Goal: Navigation & Orientation: Find specific page/section

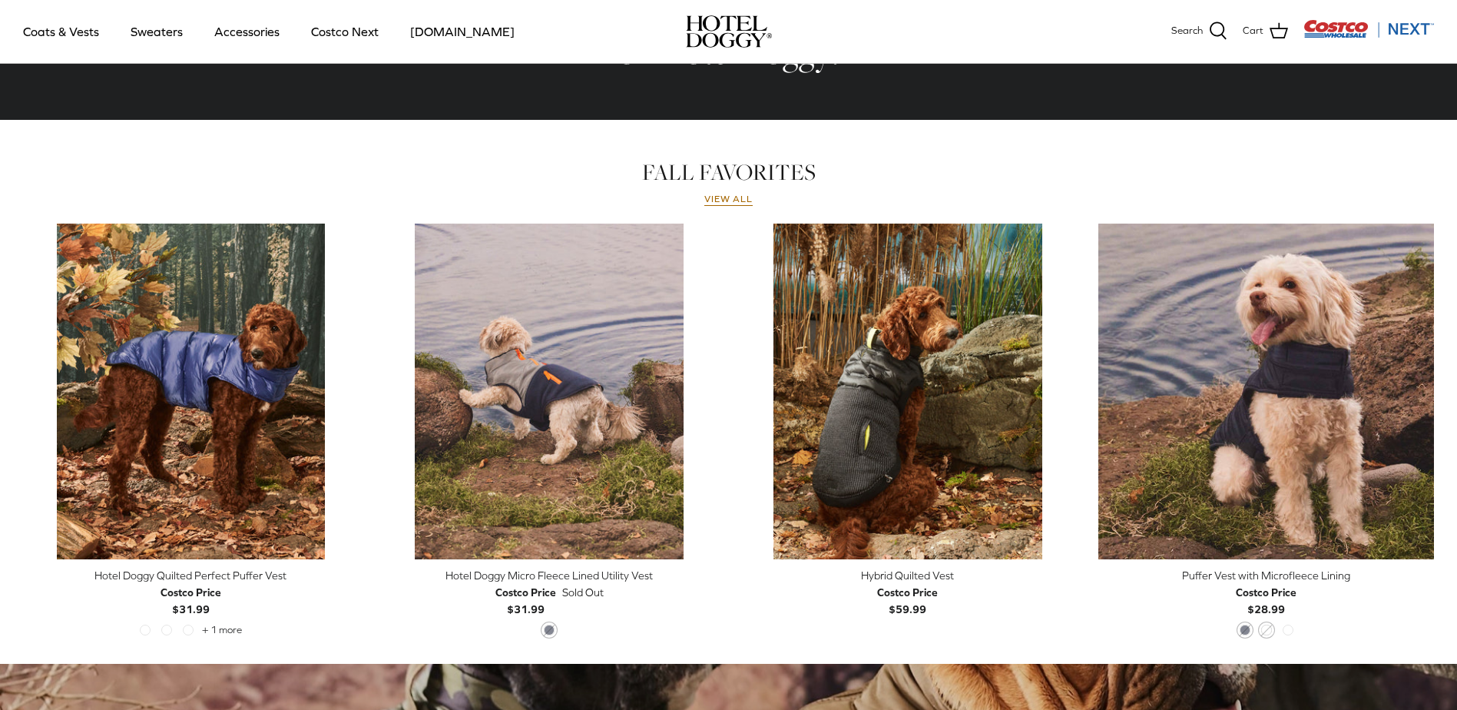
scroll to position [575, 0]
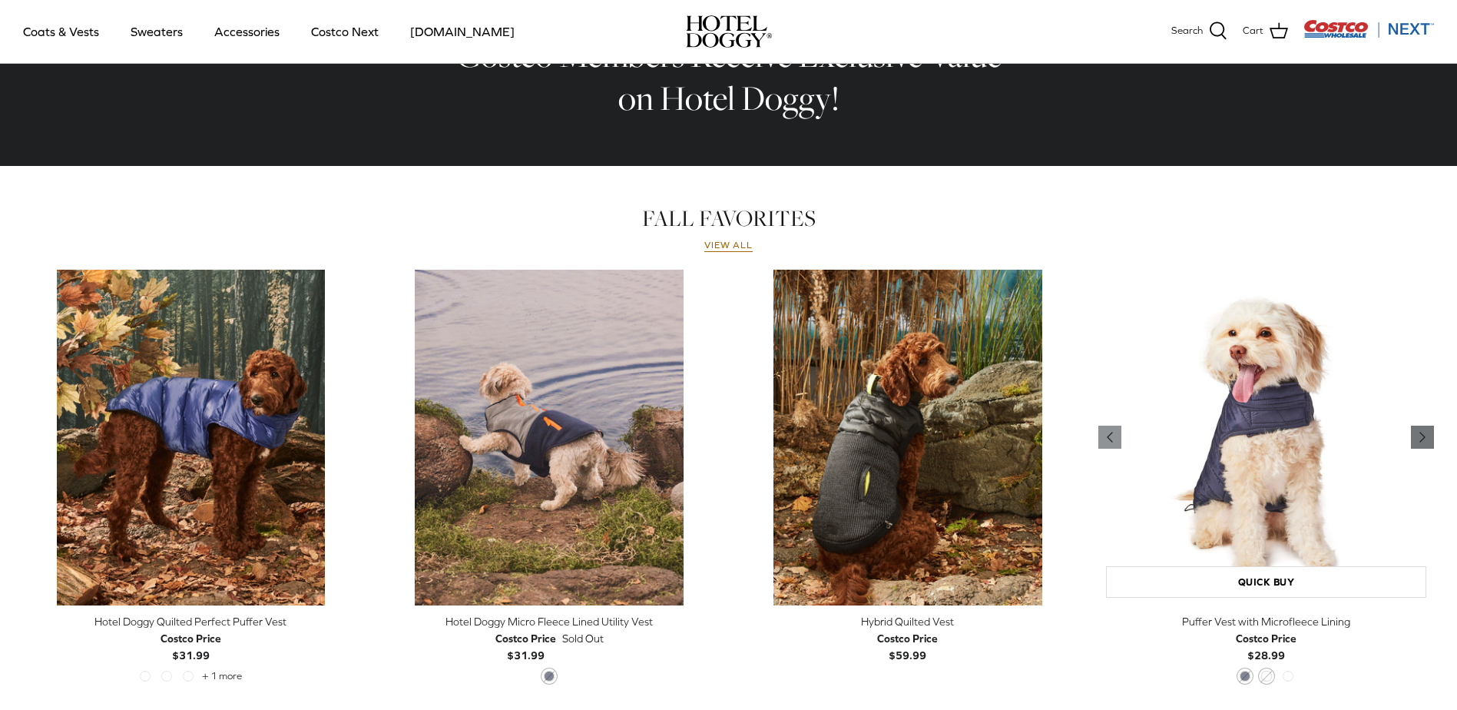
click at [1422, 432] on icon "Right" at bounding box center [1422, 437] width 18 height 18
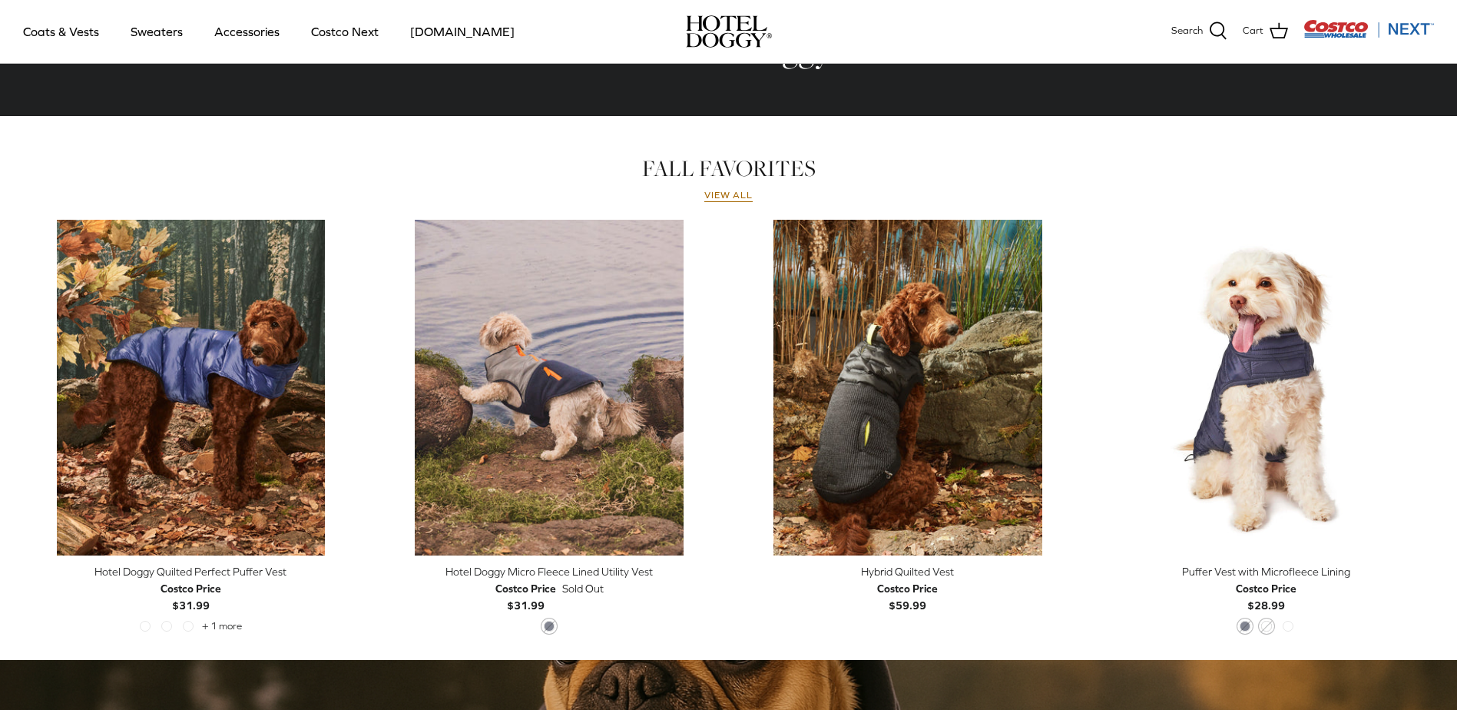
scroll to position [652, 0]
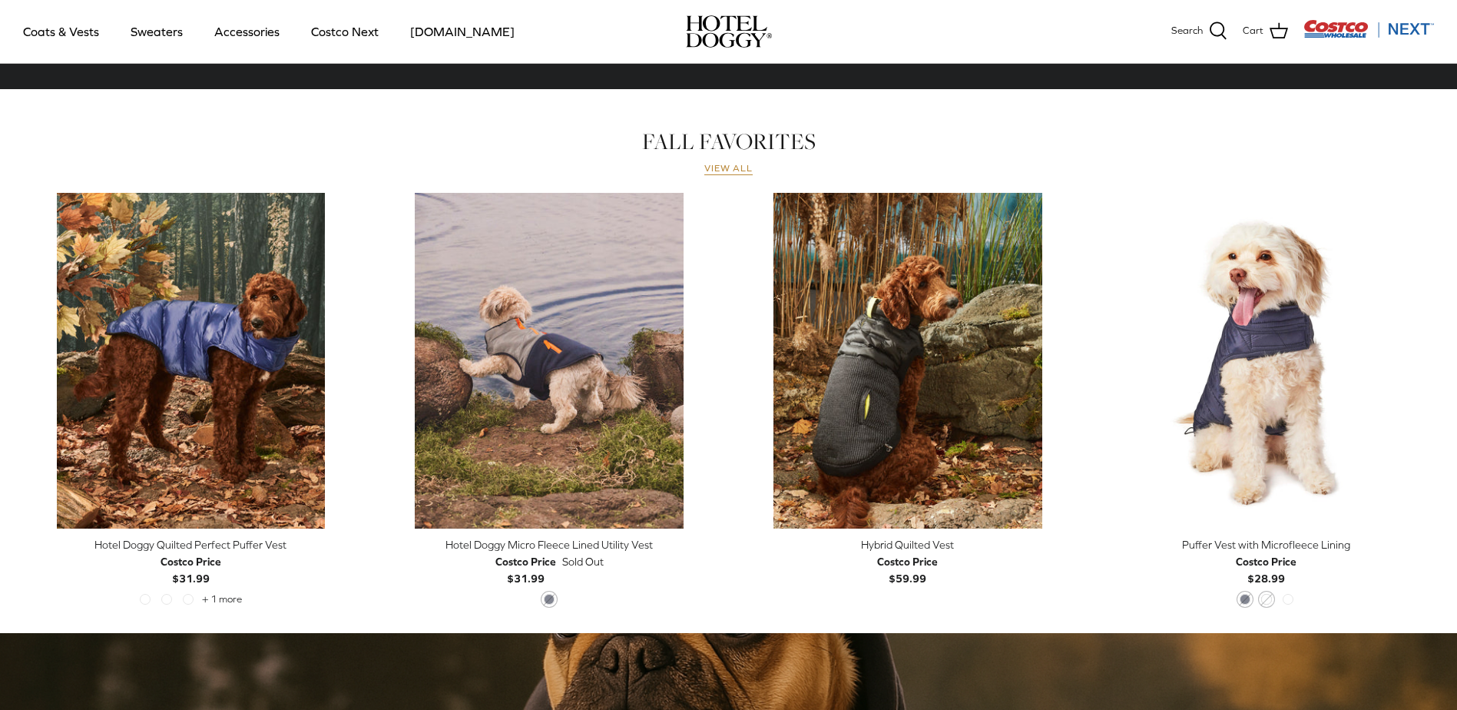
click at [732, 165] on link "View all" at bounding box center [728, 169] width 49 height 12
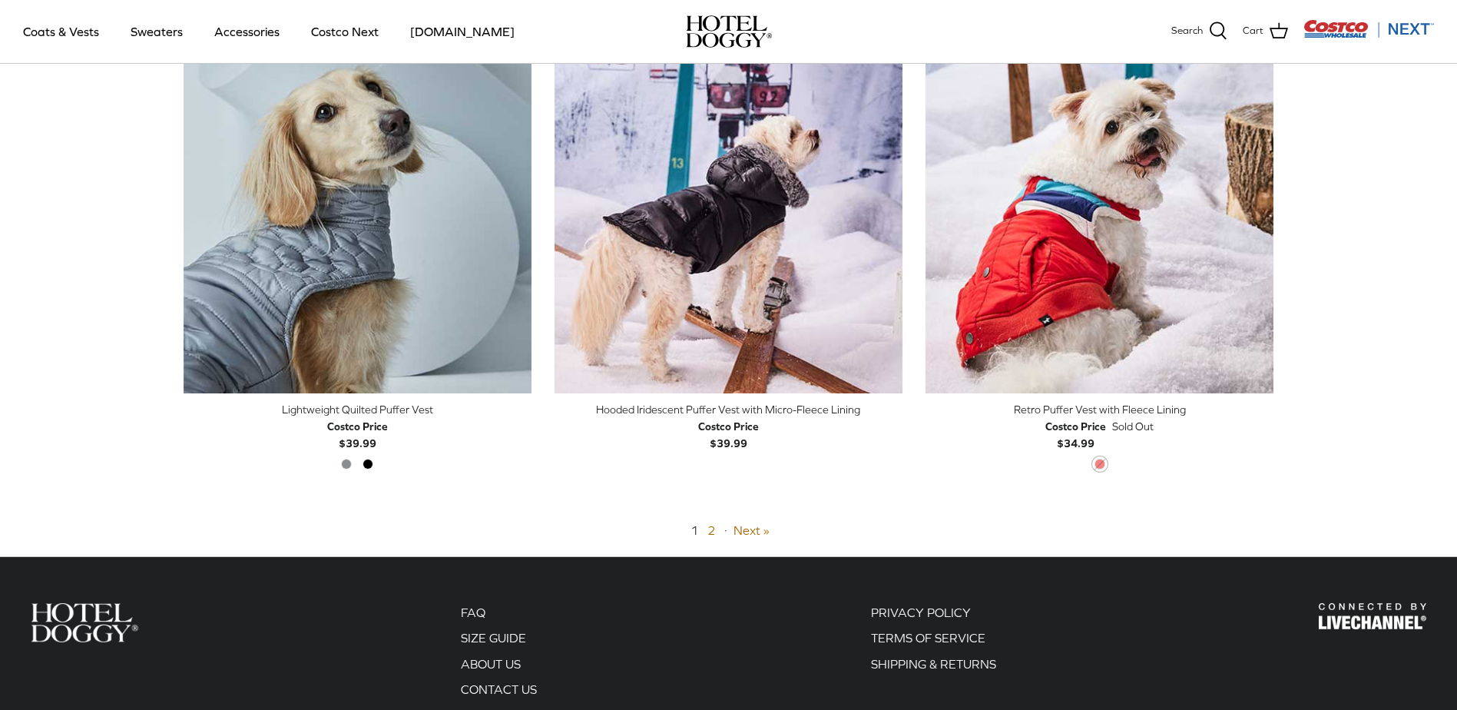
scroll to position [3840, 0]
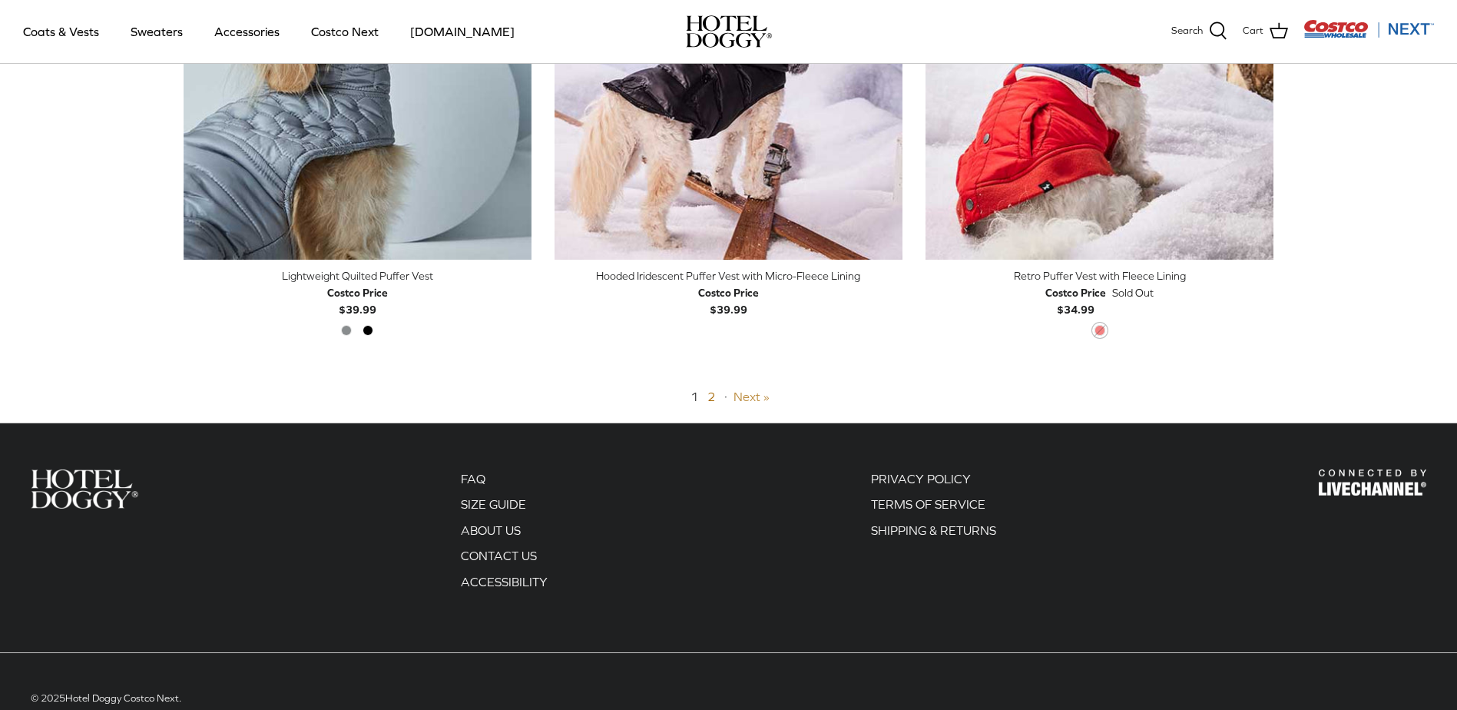
click at [743, 396] on link "Next »" at bounding box center [752, 396] width 36 height 14
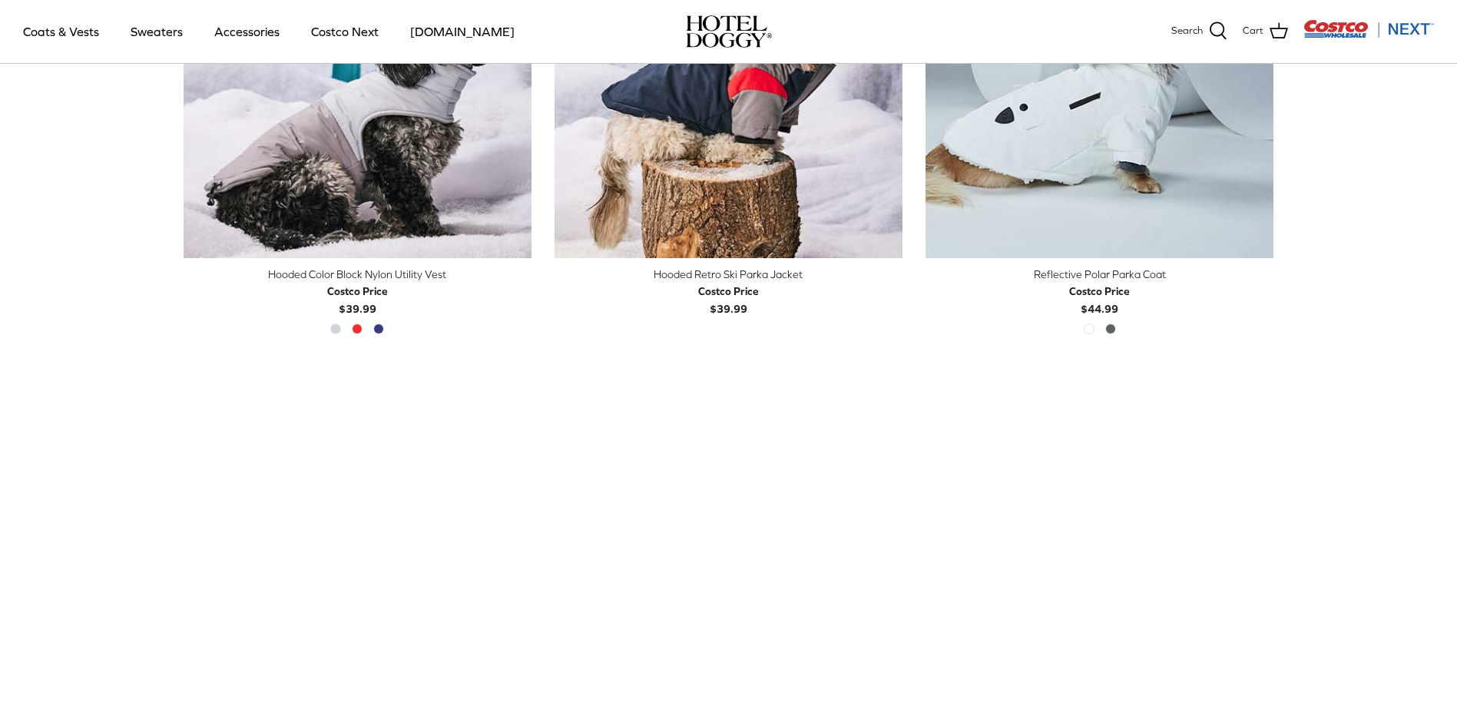
scroll to position [676, 0]
